Goal: Information Seeking & Learning: Learn about a topic

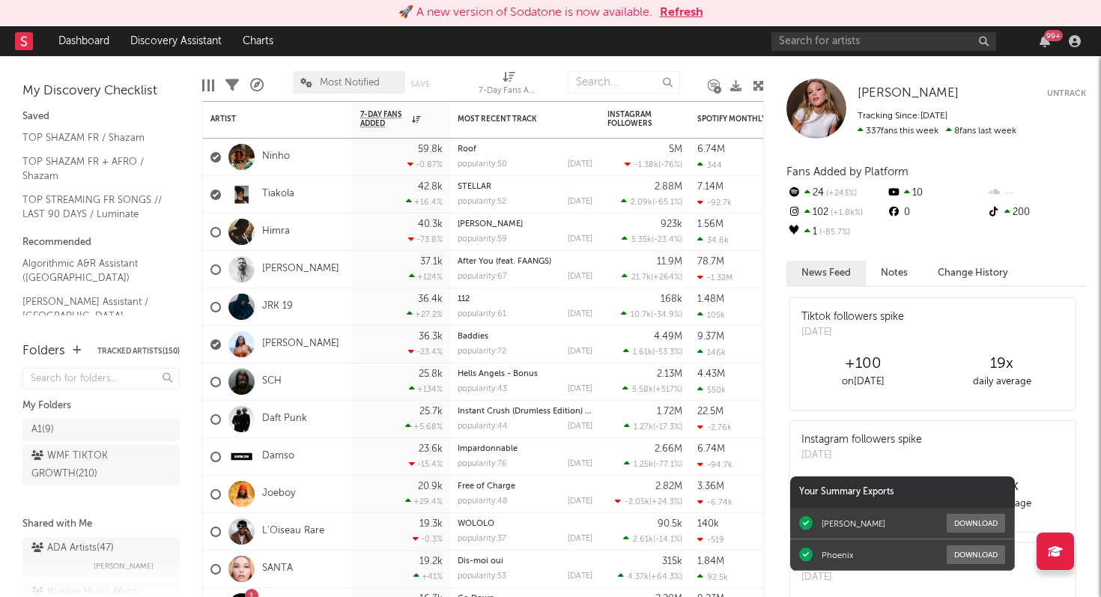
click at [270, 63] on div "Edit Columns Filters A&R Pipeline Most Notified Save Save as 7-Day Fans Added (…" at bounding box center [483, 78] width 562 height 45
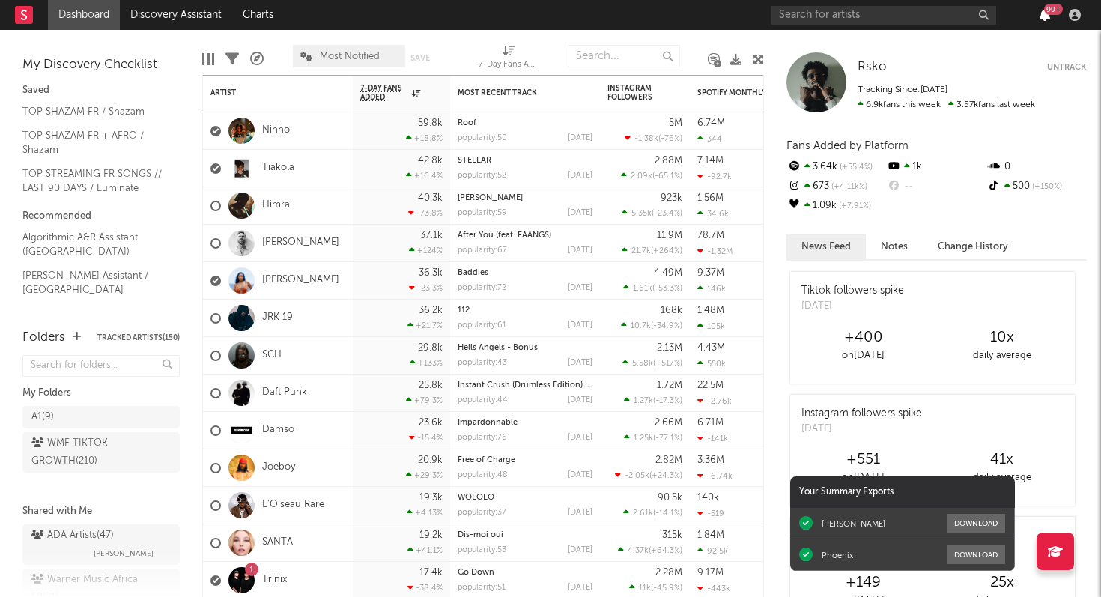
click at [1043, 14] on icon "button" at bounding box center [1045, 15] width 10 height 12
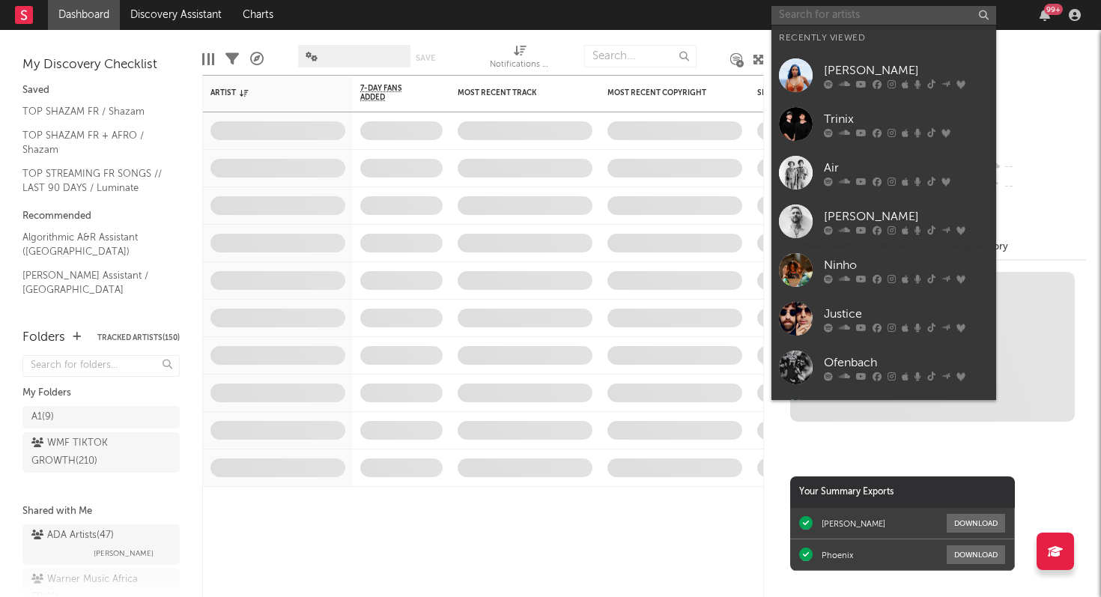
click at [910, 17] on input "text" at bounding box center [883, 15] width 225 height 19
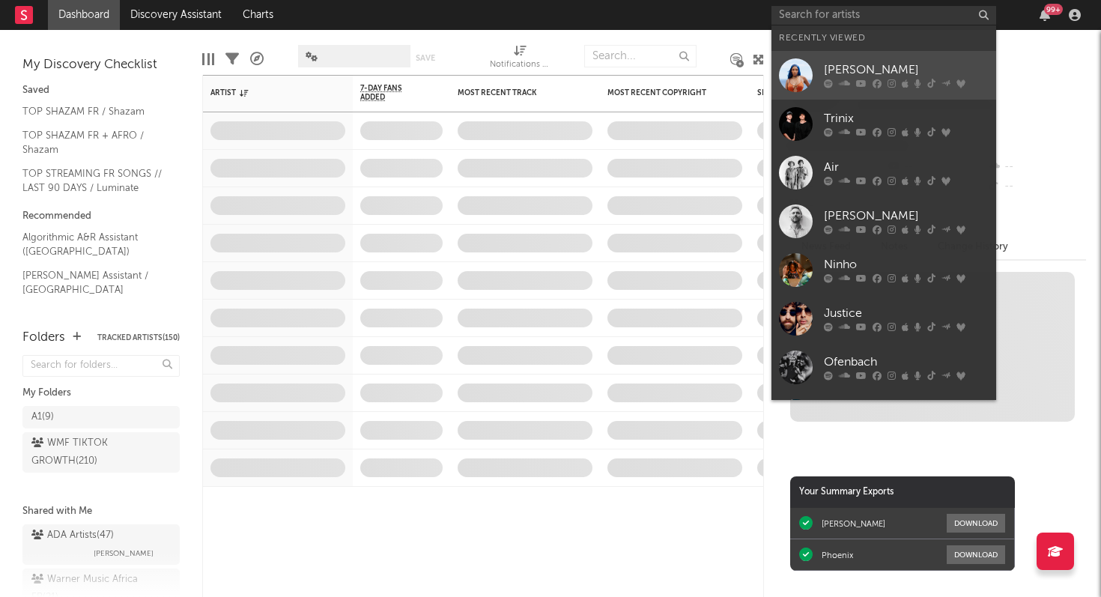
click at [891, 76] on div "[PERSON_NAME]" at bounding box center [906, 70] width 165 height 18
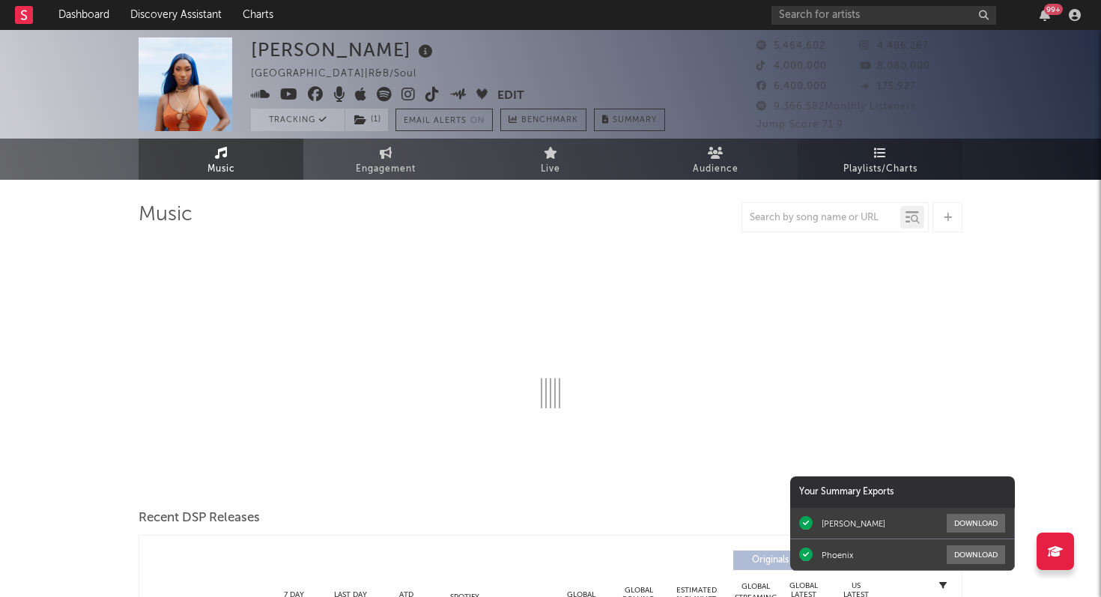
select select "6m"
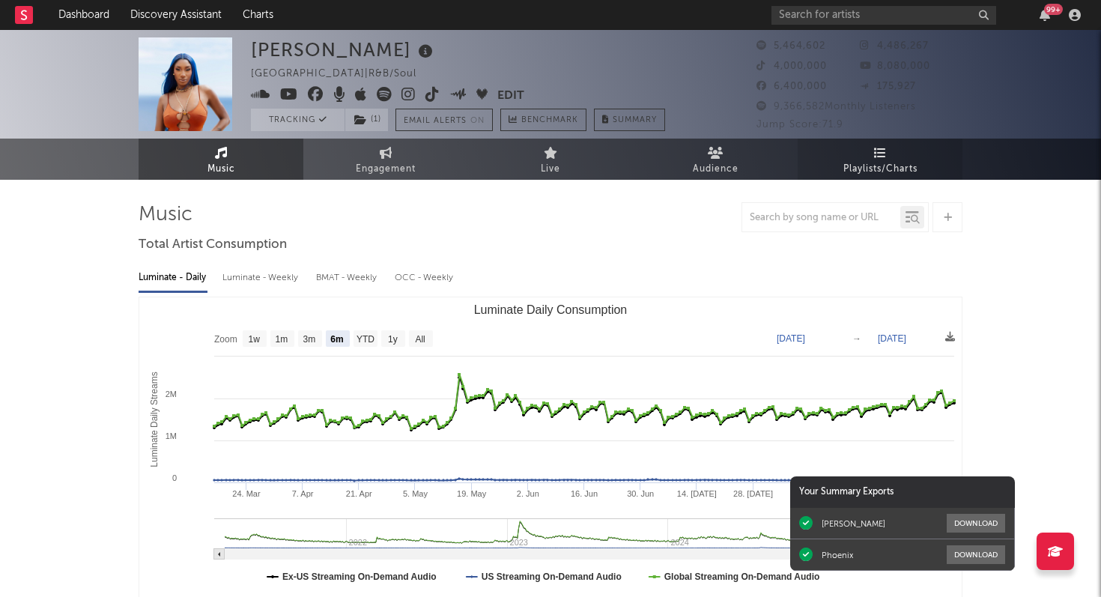
click at [872, 154] on link "Playlists/Charts" at bounding box center [880, 159] width 165 height 41
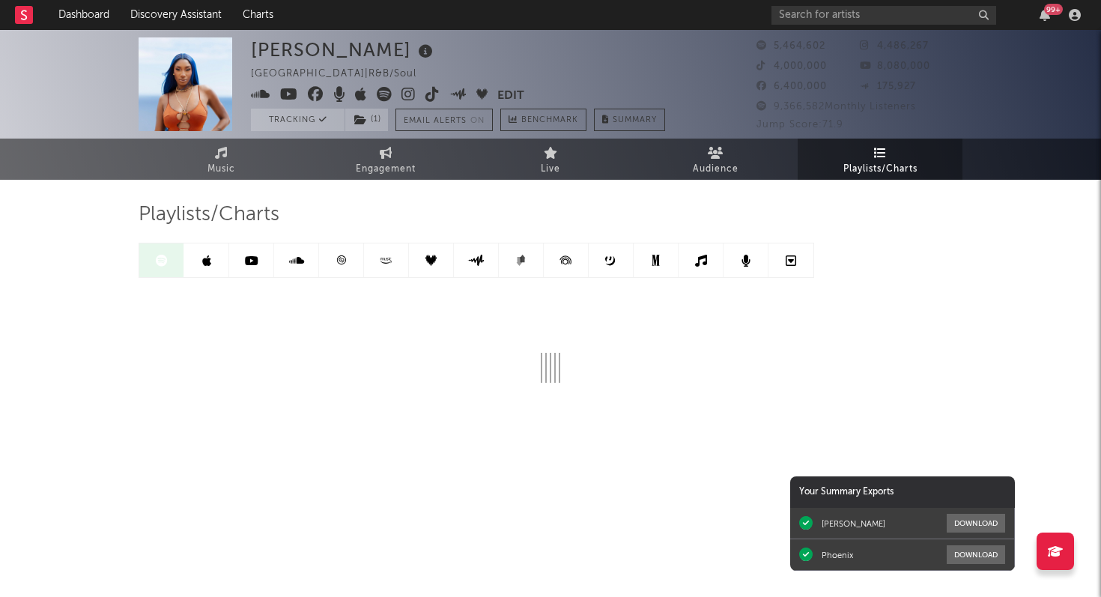
click at [342, 260] on icon at bounding box center [341, 260] width 11 height 11
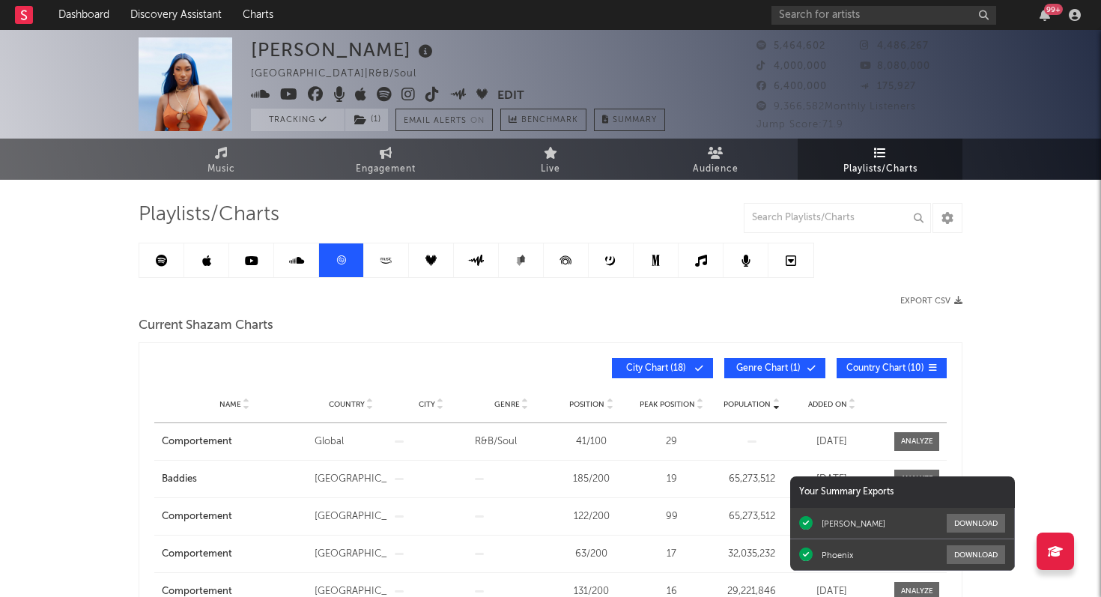
click at [159, 256] on icon at bounding box center [162, 261] width 12 height 12
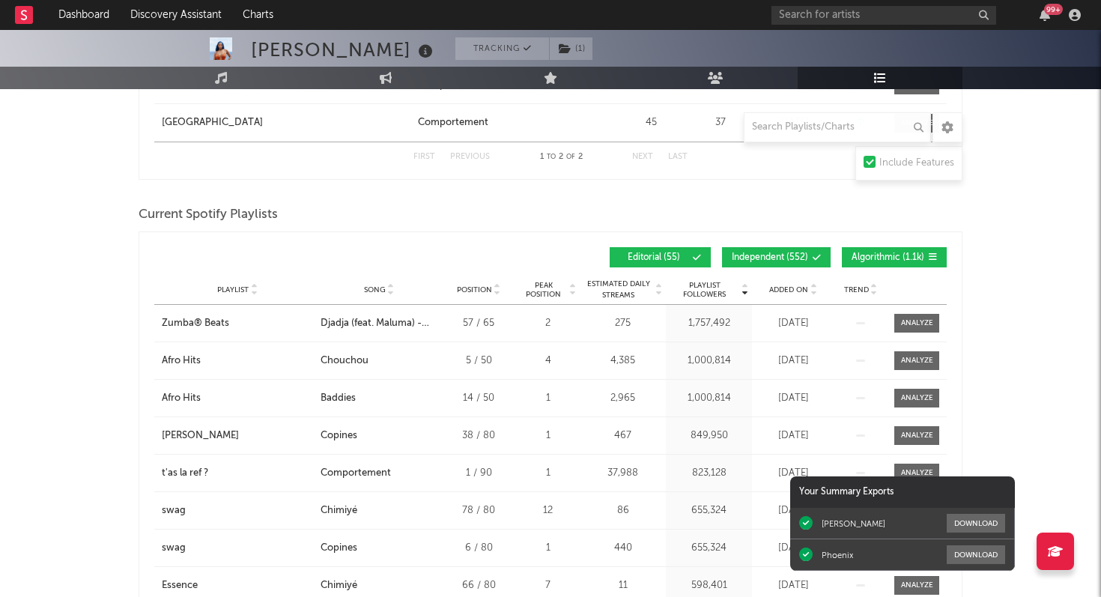
scroll to position [880, 0]
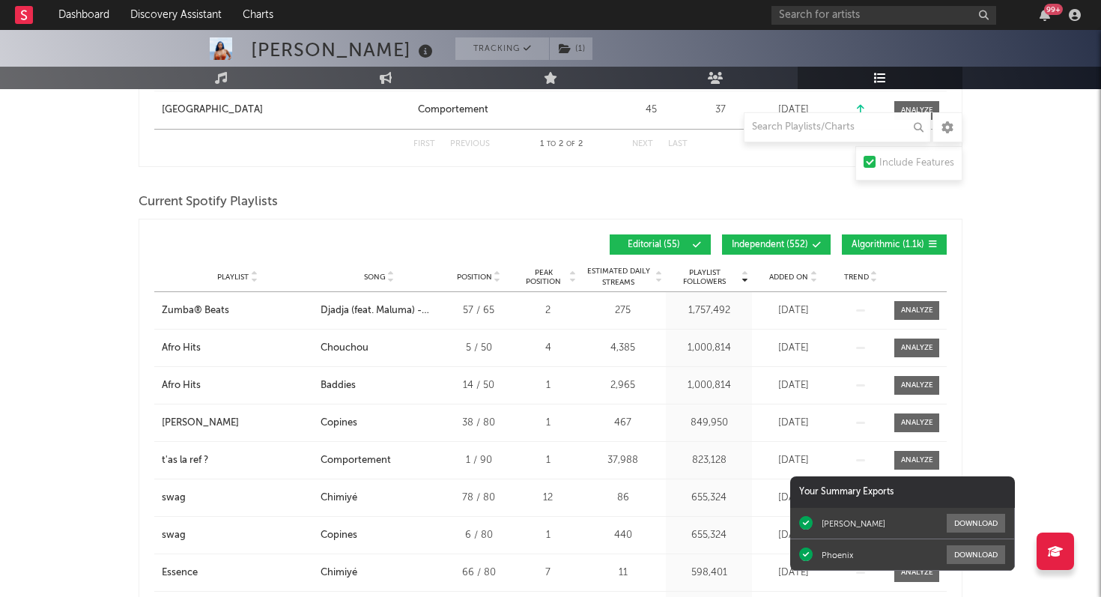
click at [791, 278] on span "Added On" at bounding box center [788, 277] width 39 height 9
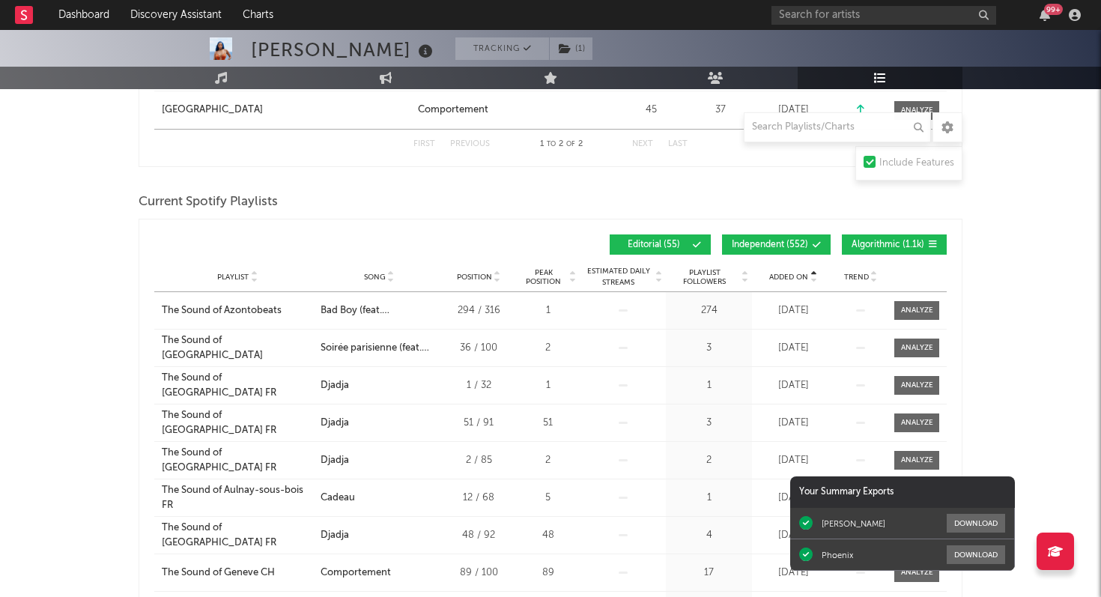
click at [791, 278] on span "Added On" at bounding box center [788, 277] width 39 height 9
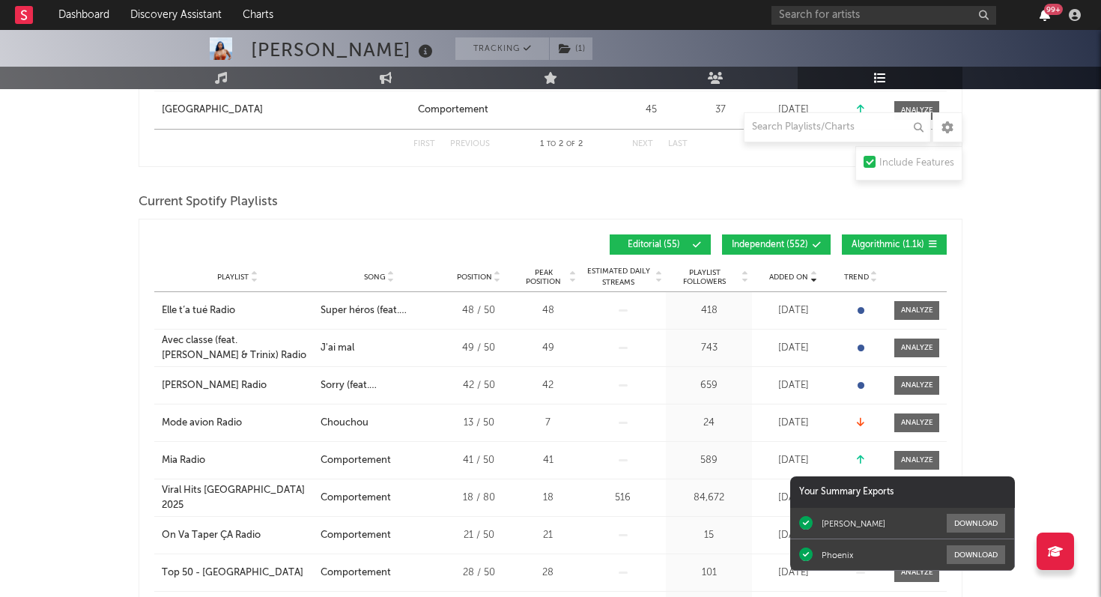
click at [1044, 18] on icon "button" at bounding box center [1045, 15] width 10 height 12
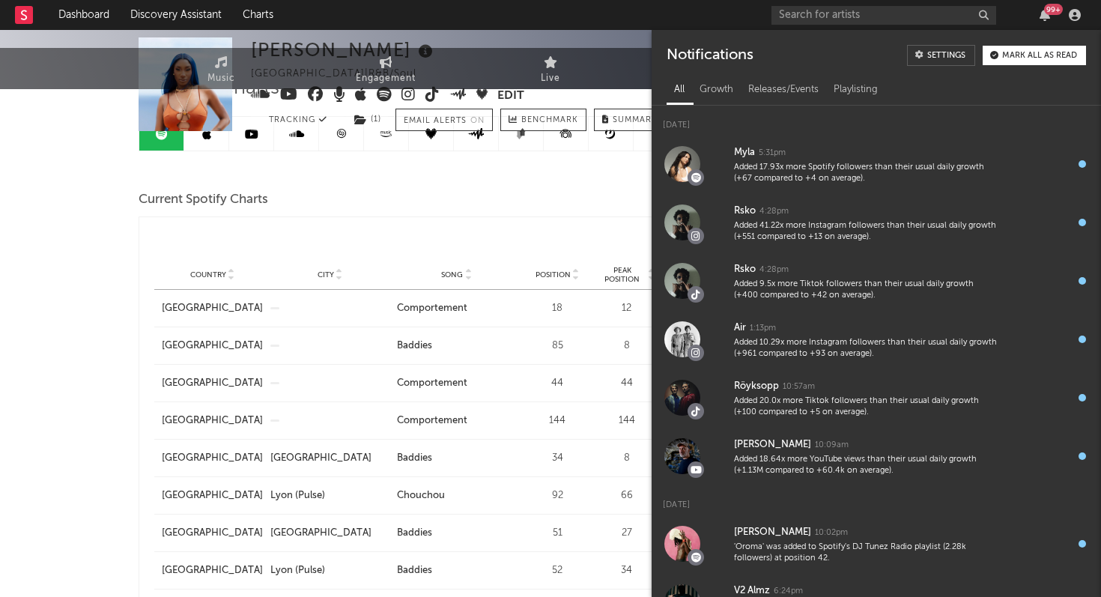
scroll to position [0, 0]
